Goal: Task Accomplishment & Management: Use online tool/utility

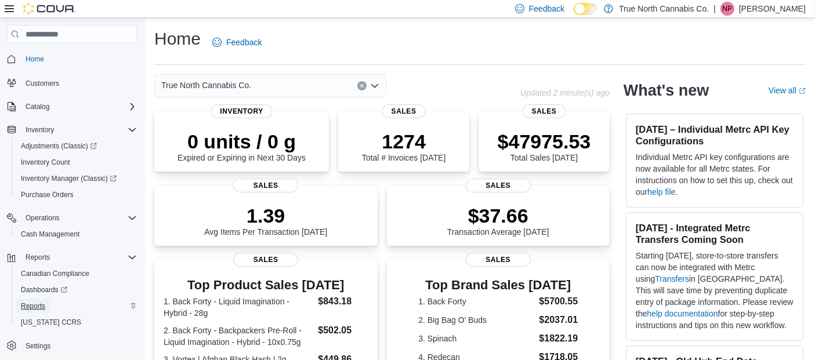
click at [41, 304] on span "Reports" at bounding box center [33, 306] width 24 height 9
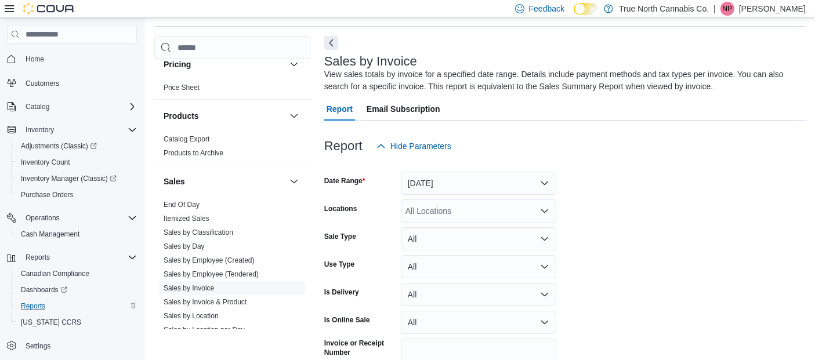
scroll to position [661, 0]
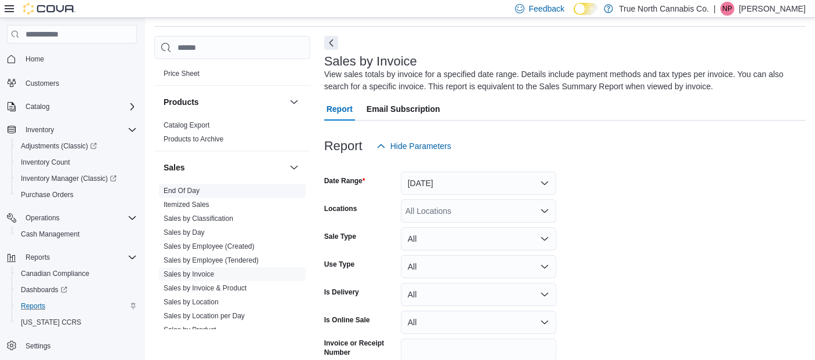
click at [193, 188] on link "End Of Day" at bounding box center [182, 191] width 36 height 8
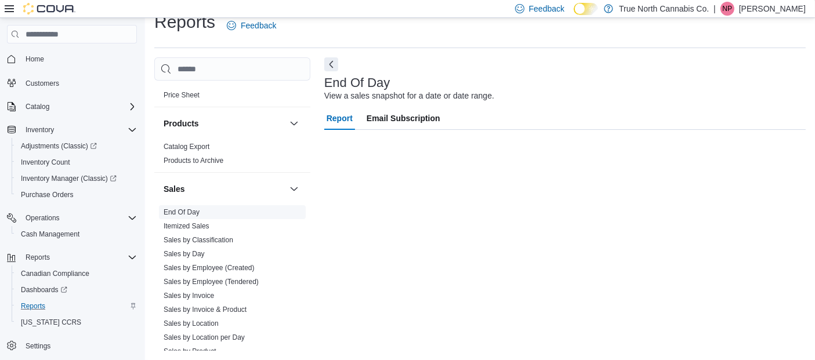
scroll to position [16, 0]
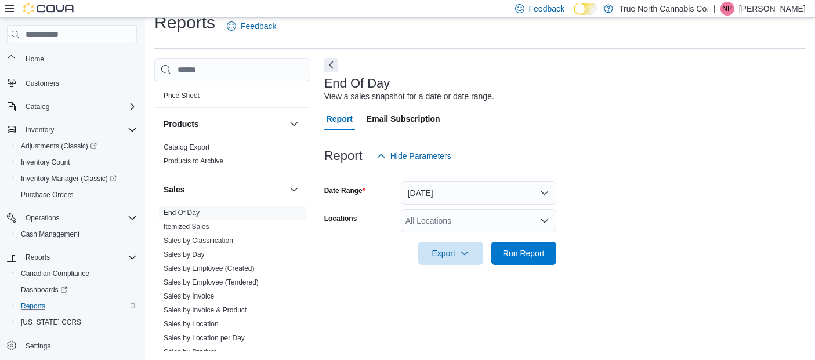
click at [487, 213] on div "All Locations" at bounding box center [478, 220] width 155 height 23
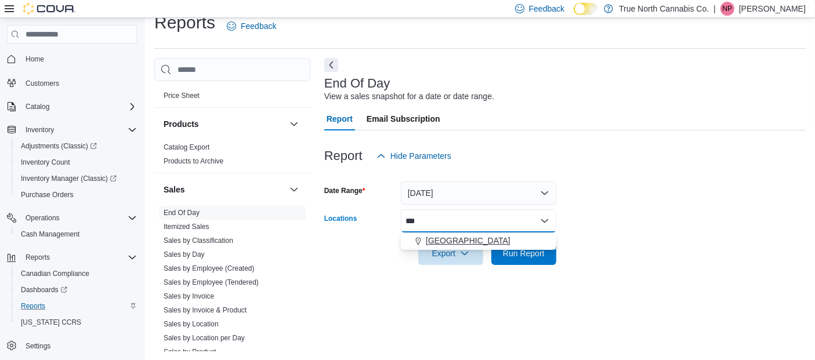
type input "***"
click at [443, 238] on span "[GEOGRAPHIC_DATA]" at bounding box center [468, 241] width 85 height 12
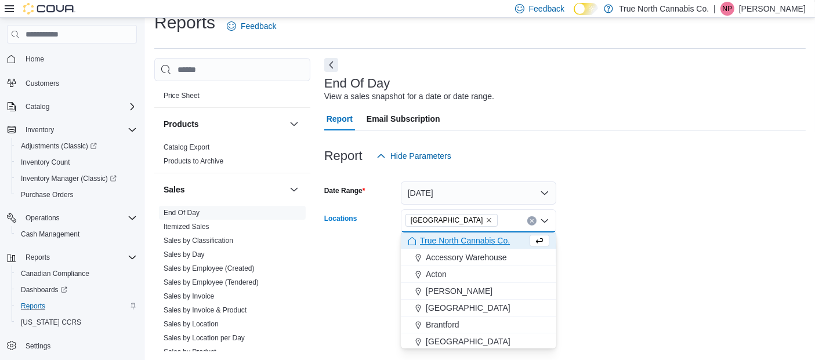
click at [686, 199] on form "Date Range [DATE] Locations [GEOGRAPHIC_DATA] Combo box. Selected. [GEOGRAPHIC_…" at bounding box center [565, 216] width 482 height 97
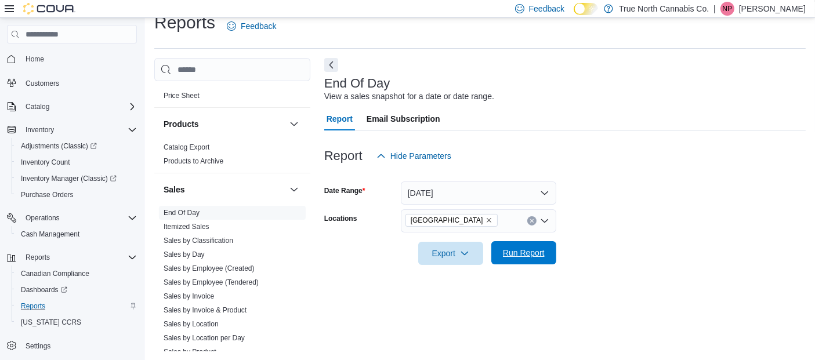
click at [531, 248] on span "Run Report" at bounding box center [524, 253] width 42 height 12
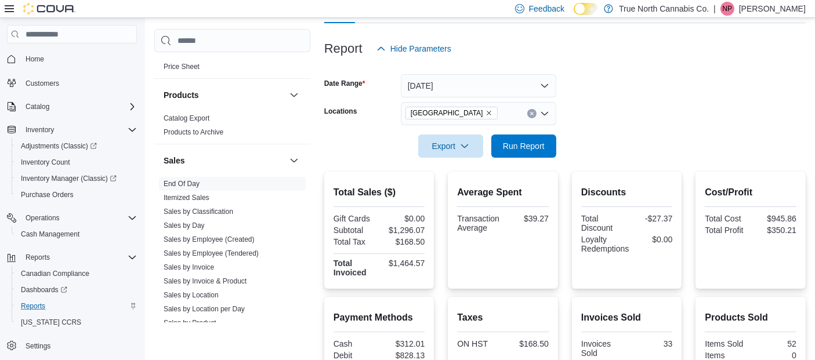
scroll to position [120, 0]
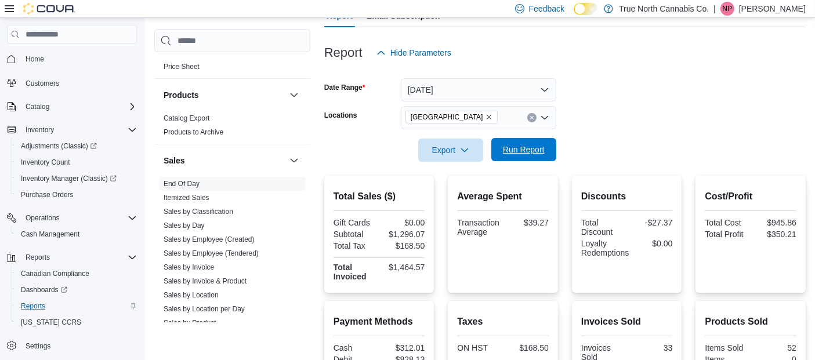
click at [526, 153] on span "Run Report" at bounding box center [524, 150] width 42 height 12
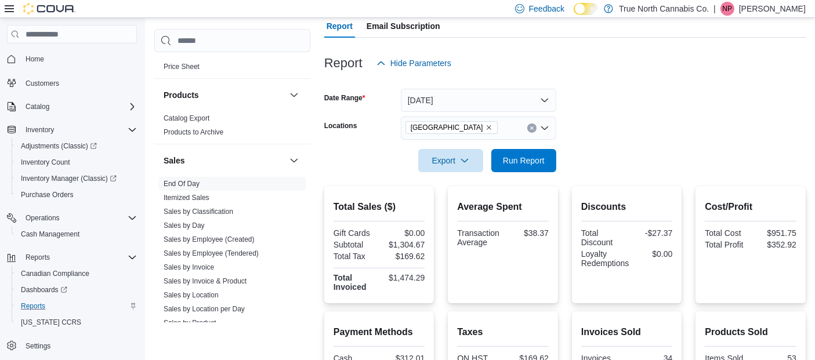
scroll to position [108, 0]
click at [518, 163] on span "Run Report" at bounding box center [524, 161] width 42 height 12
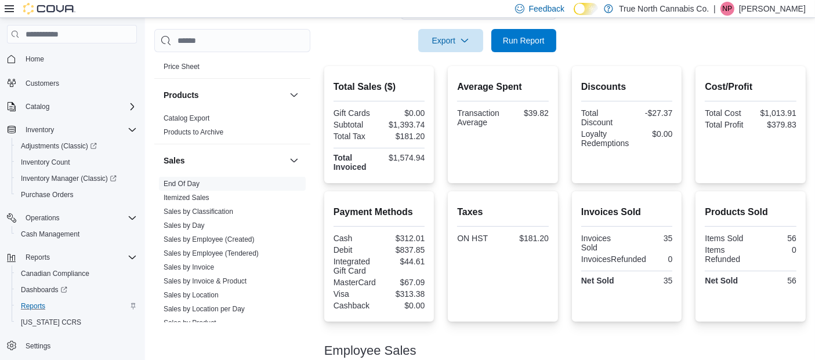
scroll to position [231, 0]
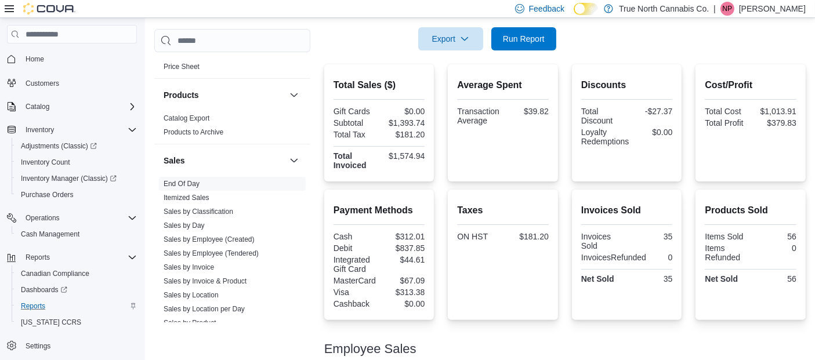
click at [629, 220] on div "Invoices Sold Invoices Sold 35 InvoicesRefunded 0 Net Sold 35" at bounding box center [627, 245] width 92 height 82
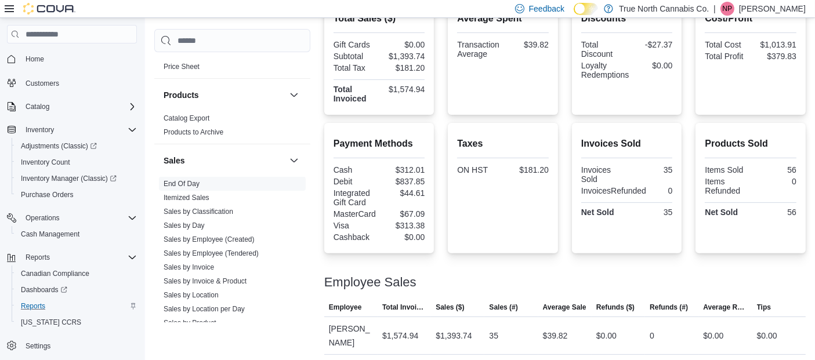
scroll to position [247, 0]
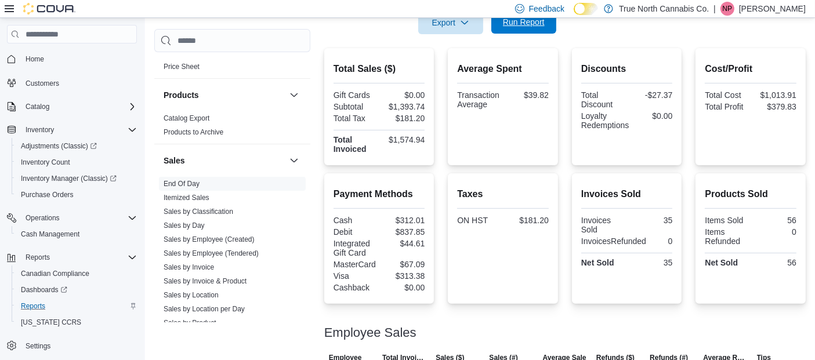
click at [542, 29] on span "Run Report" at bounding box center [523, 21] width 51 height 23
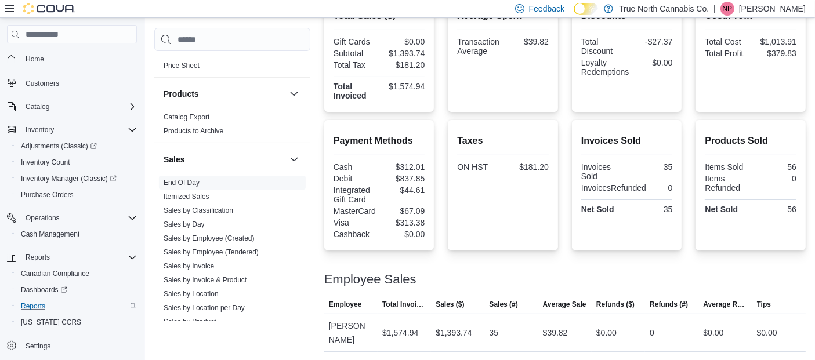
click at [781, 5] on p "[PERSON_NAME]" at bounding box center [772, 9] width 67 height 14
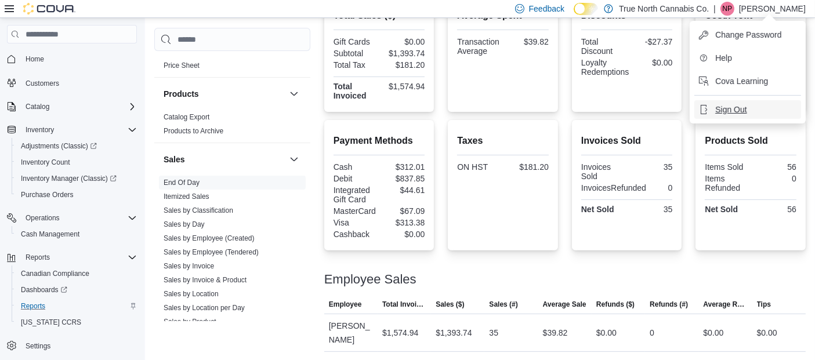
click at [746, 107] on span "Sign Out" at bounding box center [730, 110] width 31 height 12
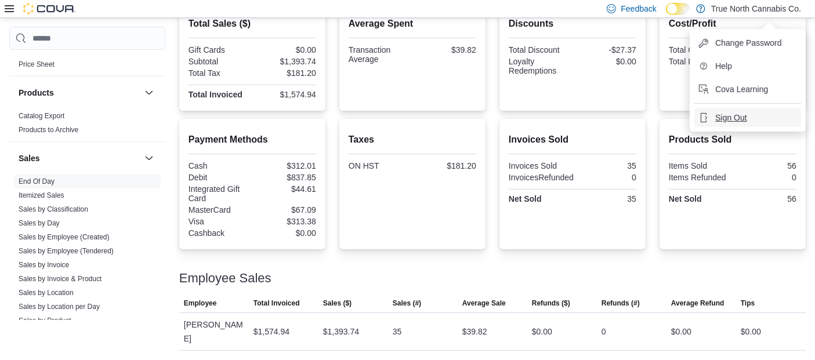
scroll to position [277, 0]
